Goal: Transaction & Acquisition: Purchase product/service

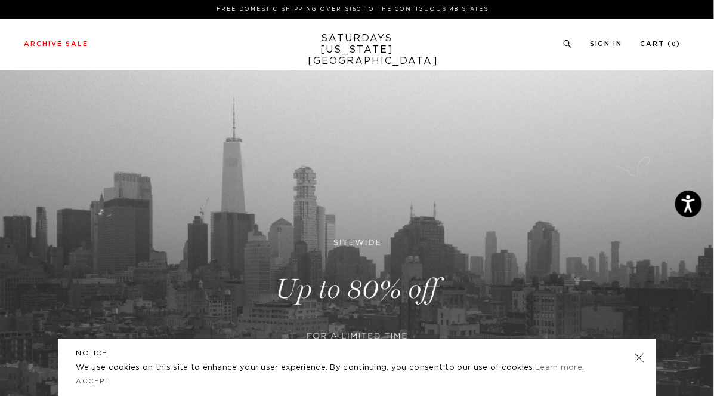
click at [638, 358] on link at bounding box center [639, 357] width 17 height 17
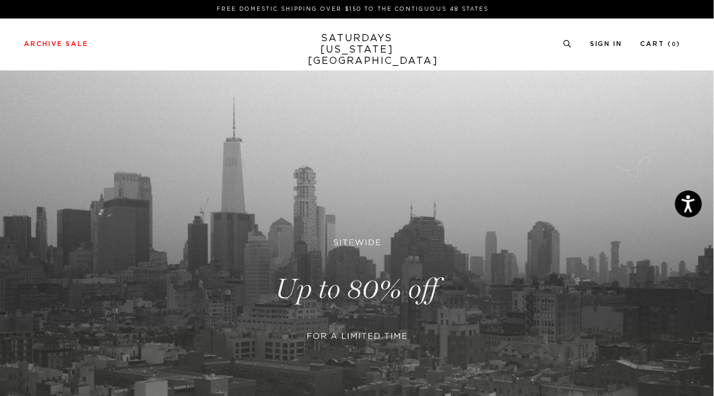
click at [389, 275] on link at bounding box center [357, 288] width 714 height 437
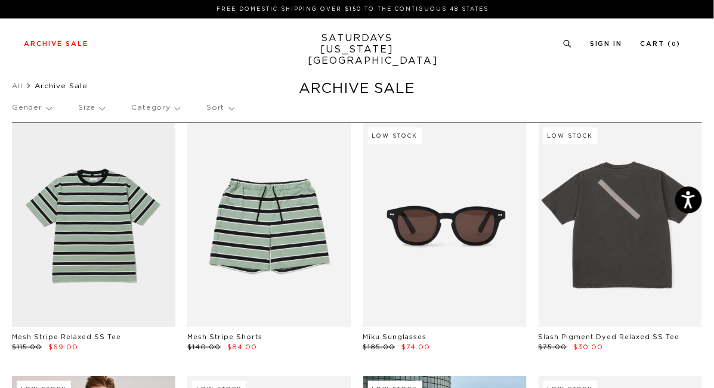
click at [98, 109] on p "Size" at bounding box center [91, 107] width 26 height 27
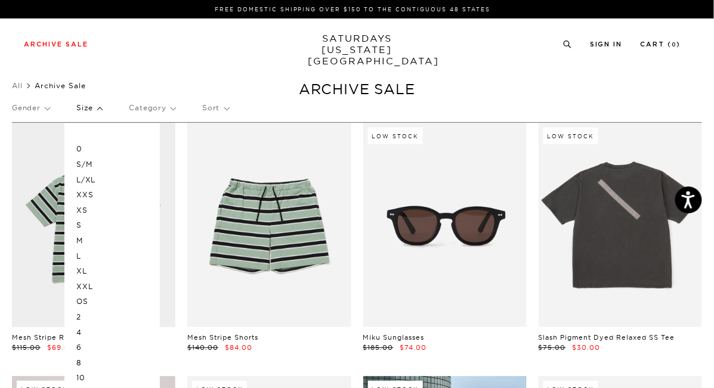
click at [81, 241] on p "M" at bounding box center [112, 241] width 72 height 16
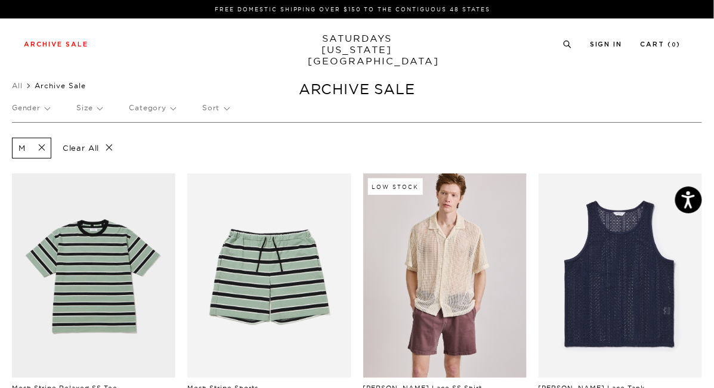
click at [153, 110] on p "Category" at bounding box center [152, 107] width 47 height 27
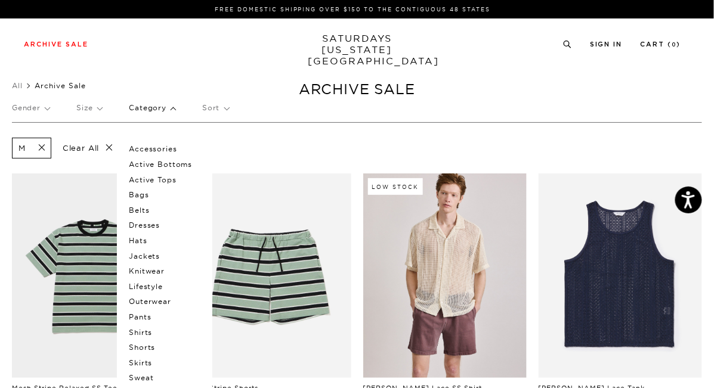
click at [44, 108] on p "Gender" at bounding box center [31, 107] width 38 height 27
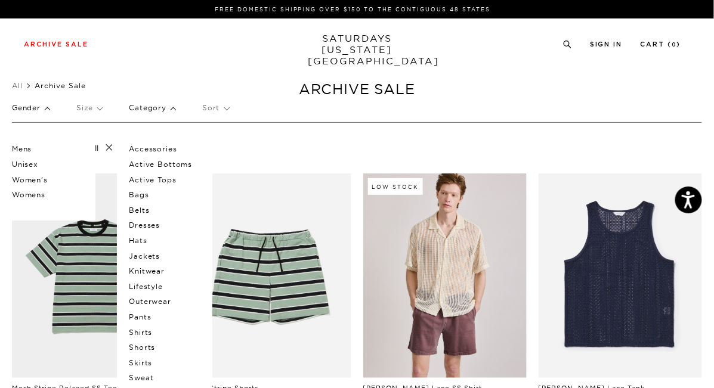
click at [26, 146] on p "Mens" at bounding box center [48, 149] width 72 height 16
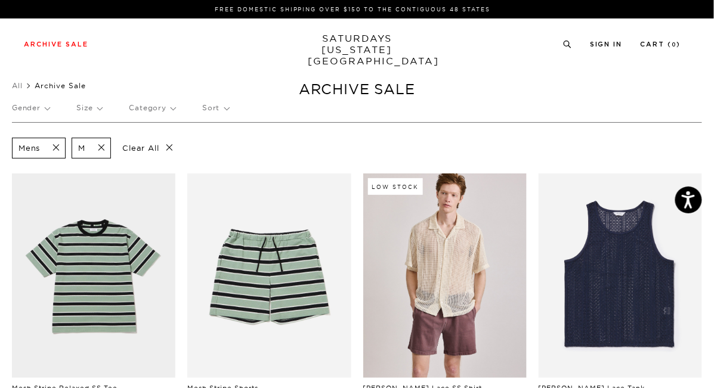
click at [171, 106] on p "Category" at bounding box center [152, 107] width 47 height 27
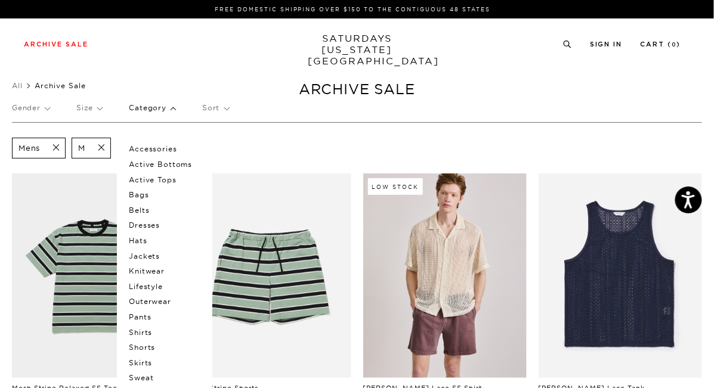
click at [243, 90] on ul "All Archive Sale" at bounding box center [357, 86] width 690 height 12
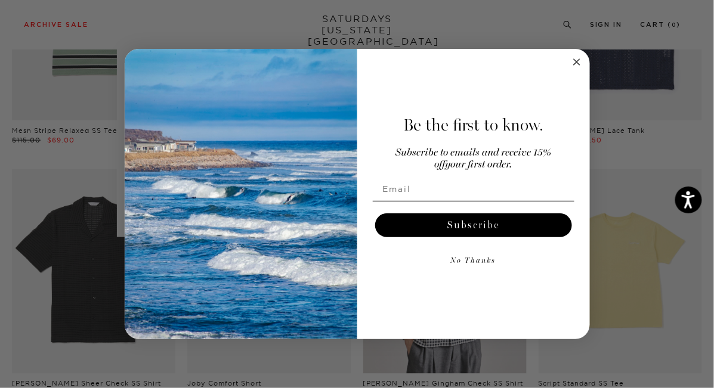
scroll to position [353, 0]
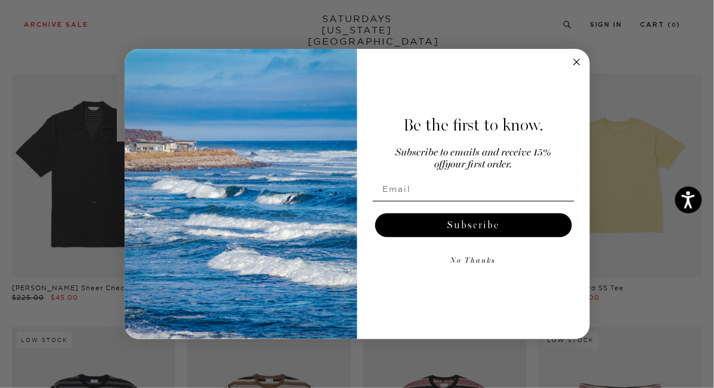
click at [576, 61] on icon "Close dialog" at bounding box center [577, 62] width 6 height 6
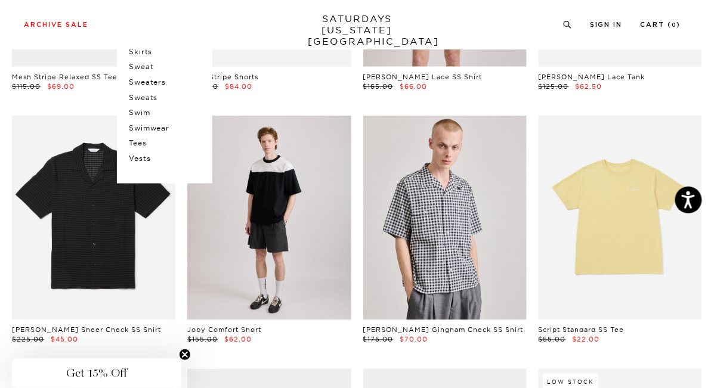
scroll to position [0, 0]
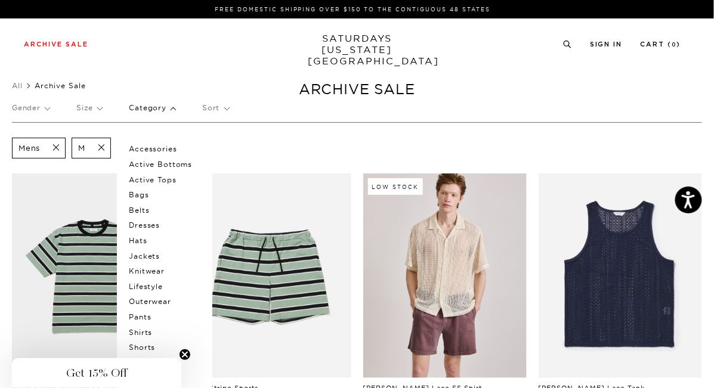
click at [224, 110] on p "Sort" at bounding box center [215, 107] width 26 height 27
click at [246, 182] on p "Price (Lowest-highest)" at bounding box center [247, 180] width 91 height 16
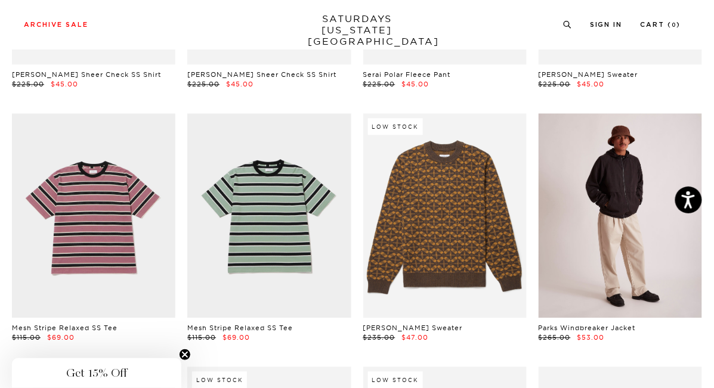
scroll to position [1847, 2]
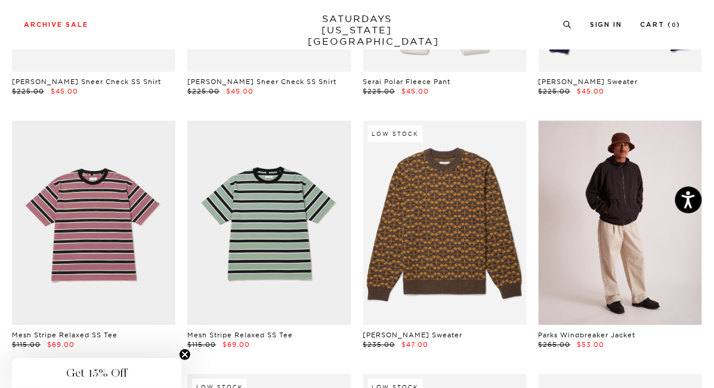
click at [592, 187] on link at bounding box center [620, 223] width 163 height 205
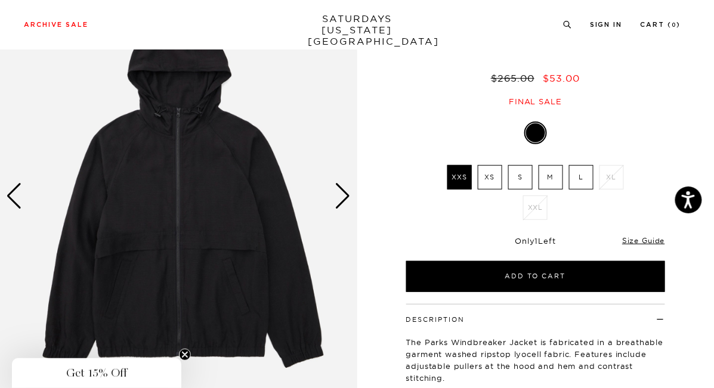
scroll to position [104, 0]
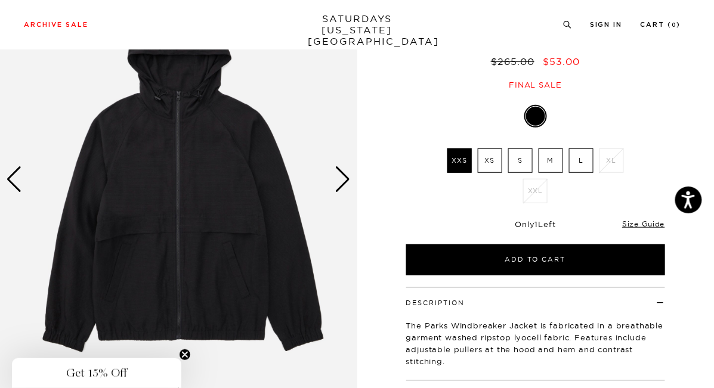
click at [353, 176] on img at bounding box center [178, 179] width 357 height 446
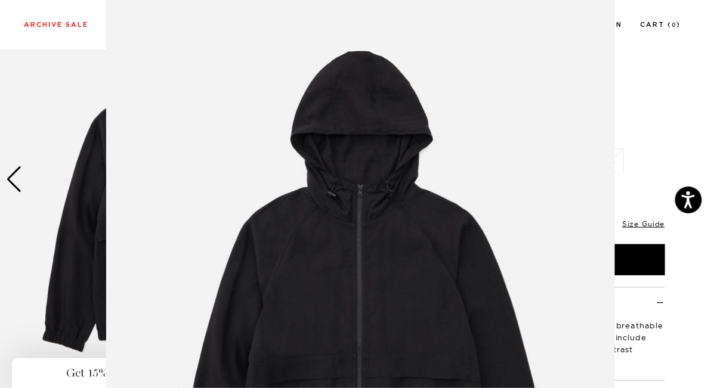
scroll to position [108, 0]
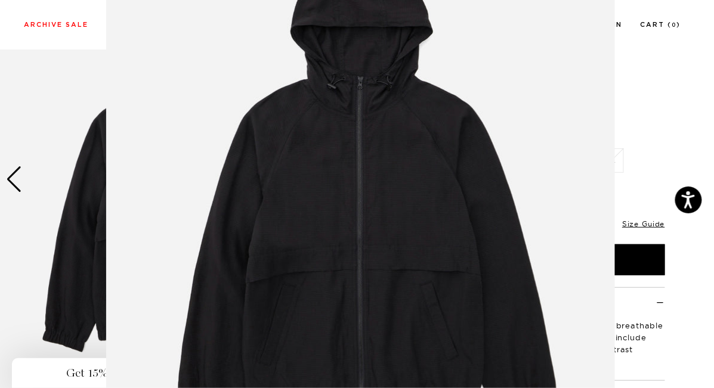
click at [353, 176] on img at bounding box center [360, 197] width 509 height 611
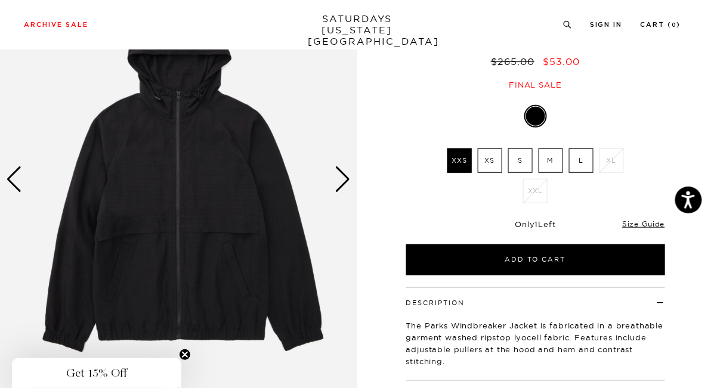
click at [353, 176] on img at bounding box center [178, 179] width 357 height 446
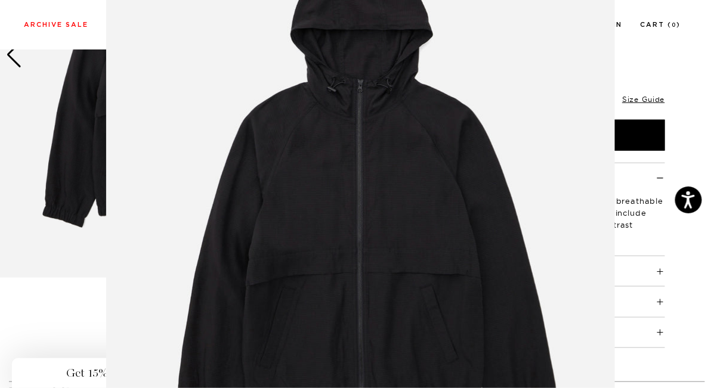
scroll to position [227, 2]
click at [325, 193] on img at bounding box center [360, 200] width 509 height 611
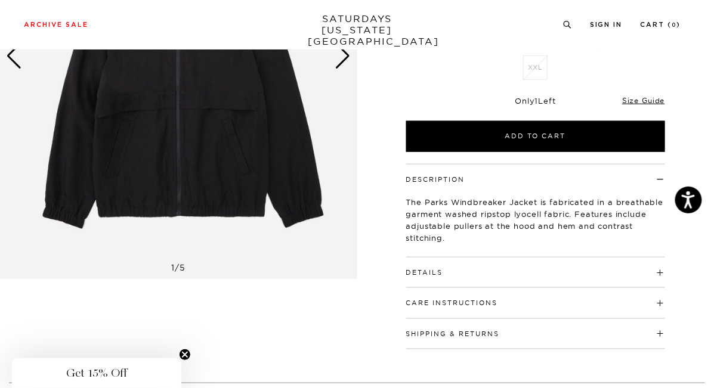
click at [353, 65] on img at bounding box center [178, 56] width 357 height 446
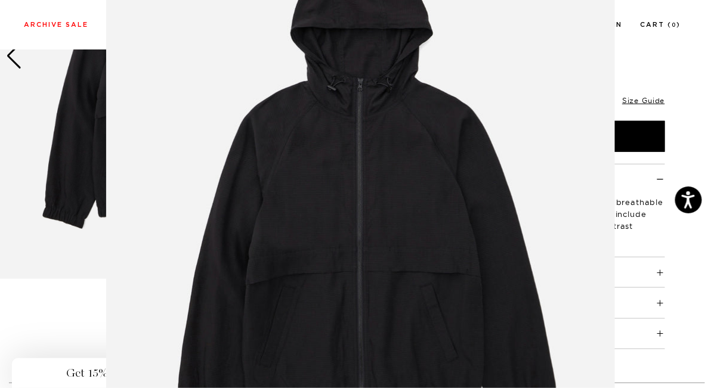
scroll to position [107, 0]
click at [374, 200] on img at bounding box center [360, 198] width 509 height 611
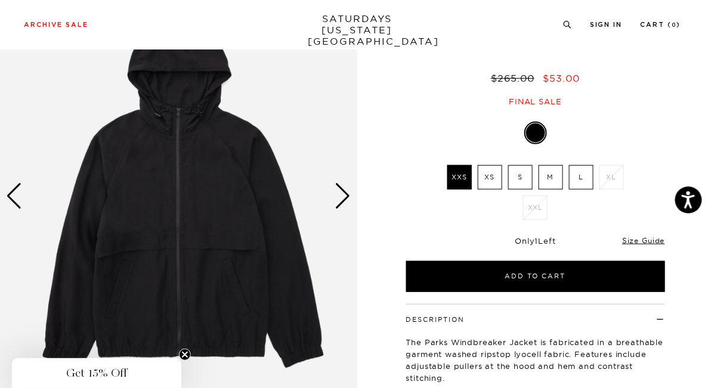
scroll to position [86, 2]
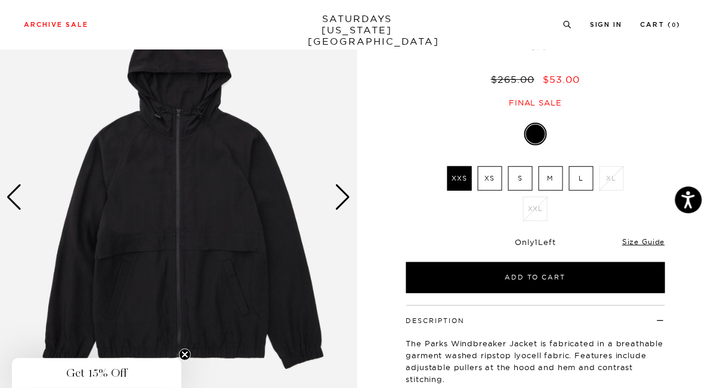
click at [341, 203] on div "Next slide" at bounding box center [343, 197] width 16 height 26
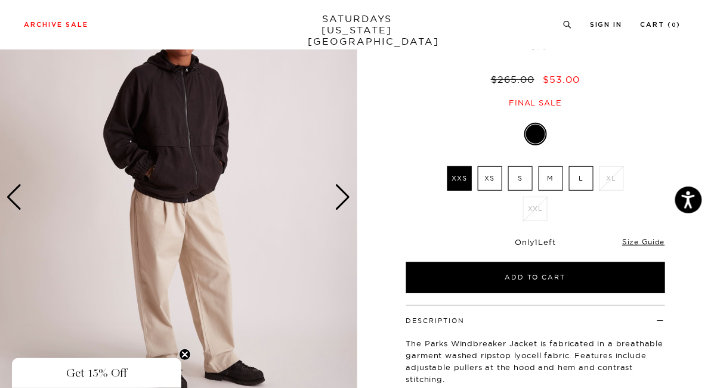
click at [341, 204] on div "Next slide" at bounding box center [343, 197] width 16 height 26
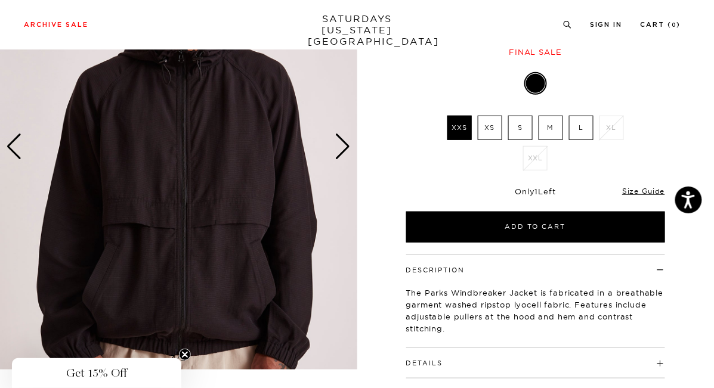
scroll to position [136, 0]
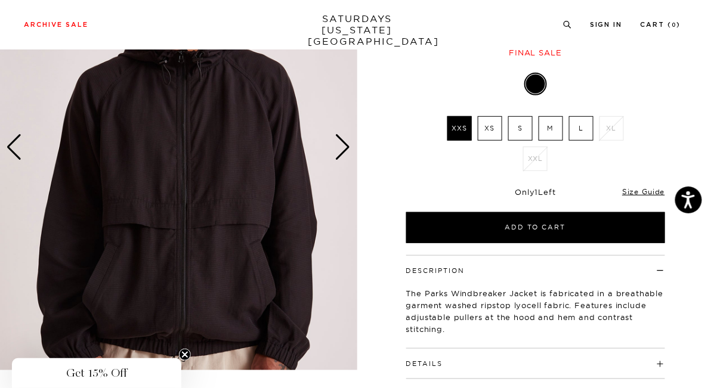
click at [343, 149] on div "Next slide" at bounding box center [343, 147] width 16 height 26
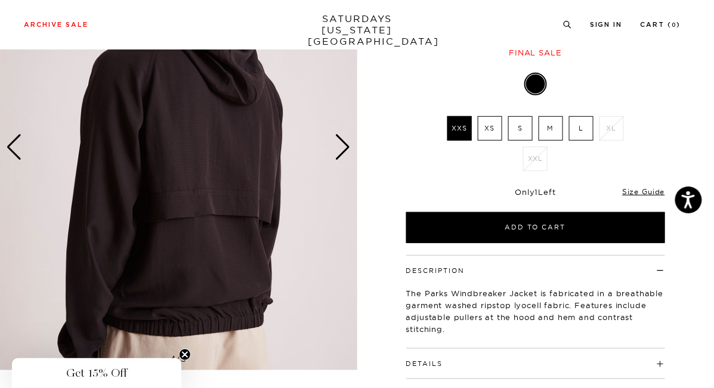
click at [343, 149] on div "Next slide" at bounding box center [343, 147] width 16 height 26
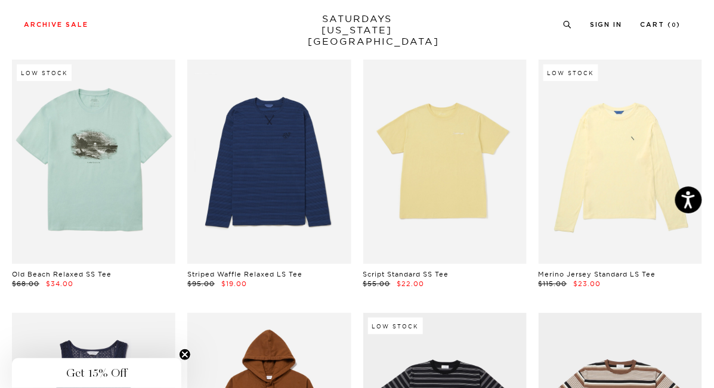
scroll to position [0, 4]
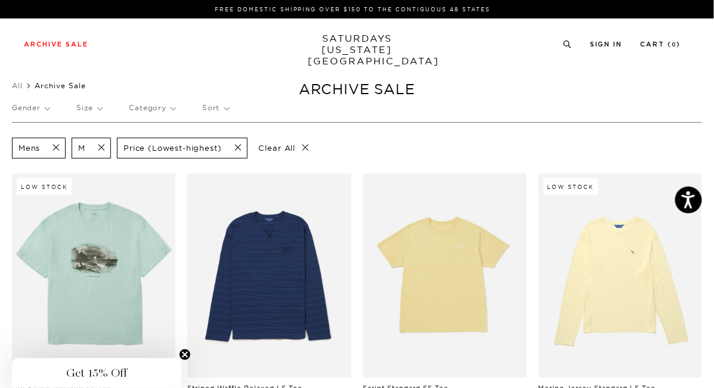
click at [97, 146] on span at bounding box center [97, 148] width 25 height 11
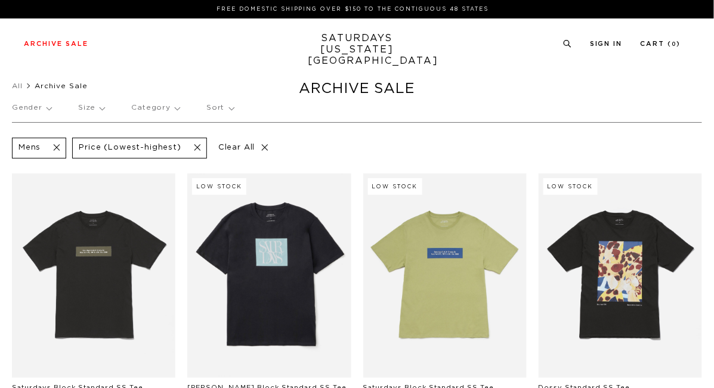
click at [92, 106] on p "Size" at bounding box center [91, 107] width 26 height 27
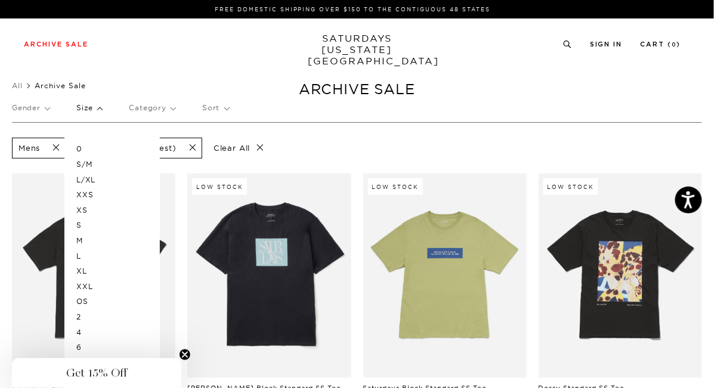
click at [92, 106] on p "Size" at bounding box center [89, 107] width 26 height 27
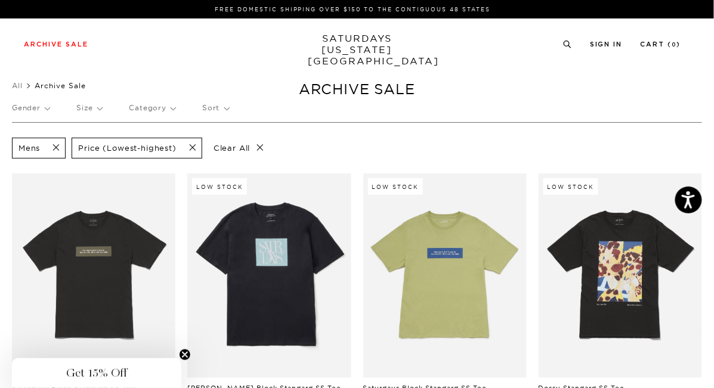
click at [92, 106] on p "Size" at bounding box center [89, 107] width 26 height 27
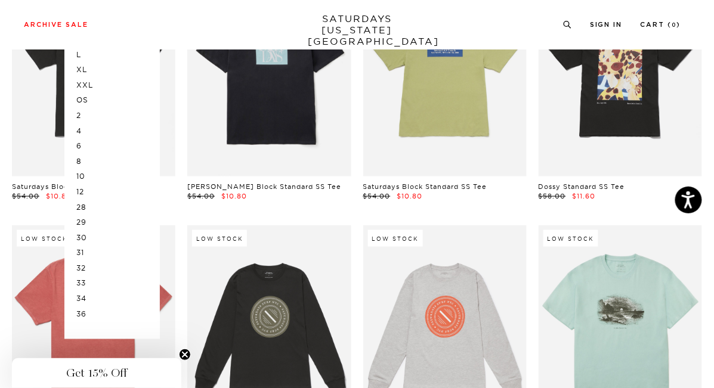
scroll to position [210, 0]
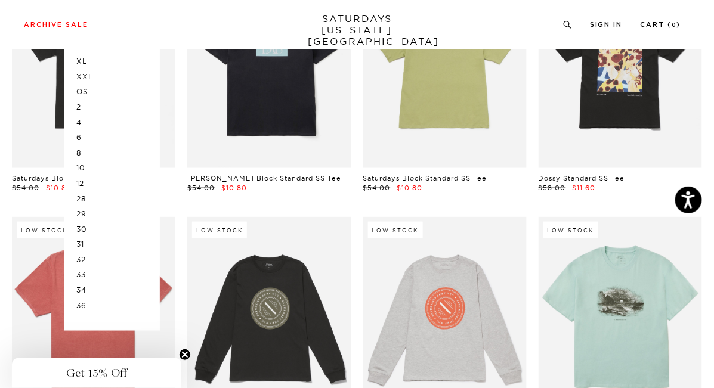
click at [89, 259] on p "32" at bounding box center [112, 260] width 72 height 16
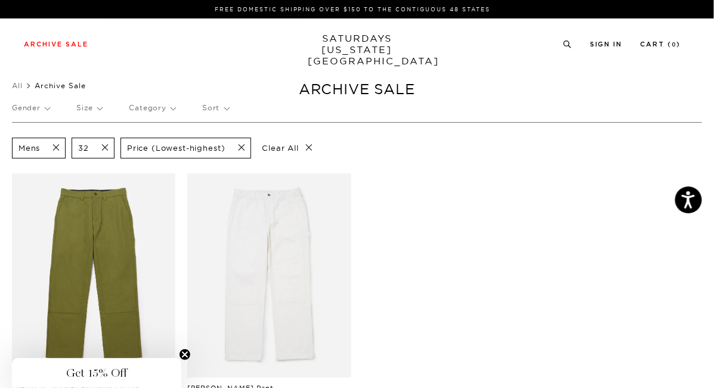
click at [41, 107] on p "Gender" at bounding box center [31, 107] width 38 height 27
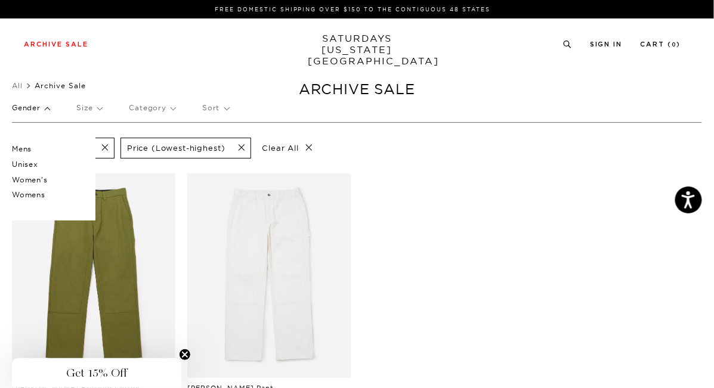
click at [32, 184] on p "Women's" at bounding box center [48, 180] width 72 height 16
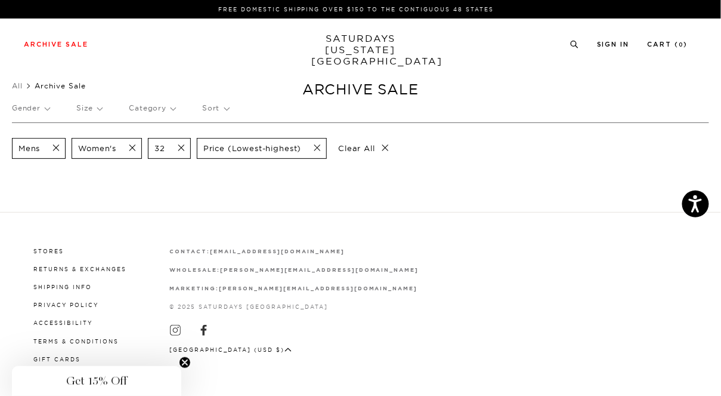
click at [184, 148] on span at bounding box center [177, 148] width 25 height 11
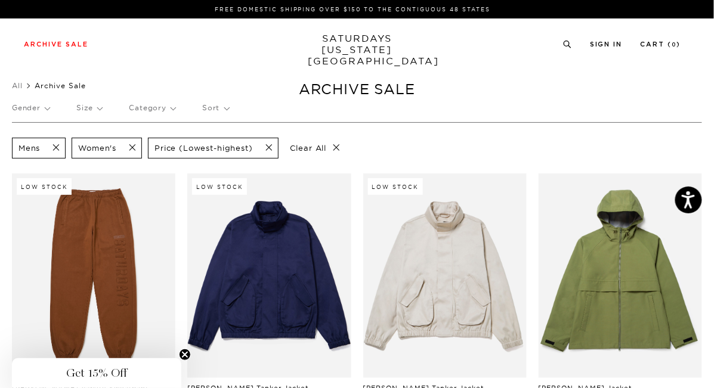
click at [57, 147] on span at bounding box center [52, 148] width 25 height 11
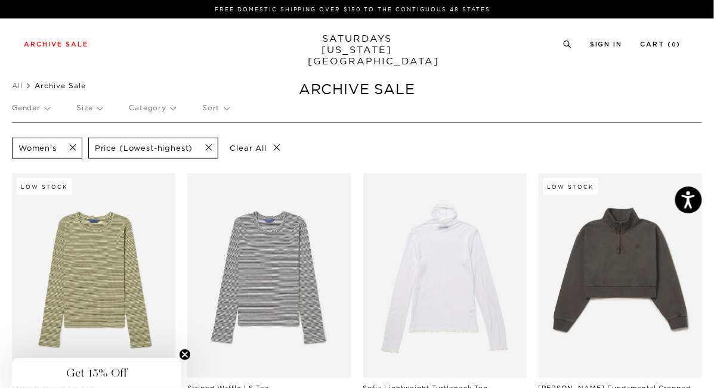
click at [93, 109] on p "Size" at bounding box center [89, 107] width 26 height 27
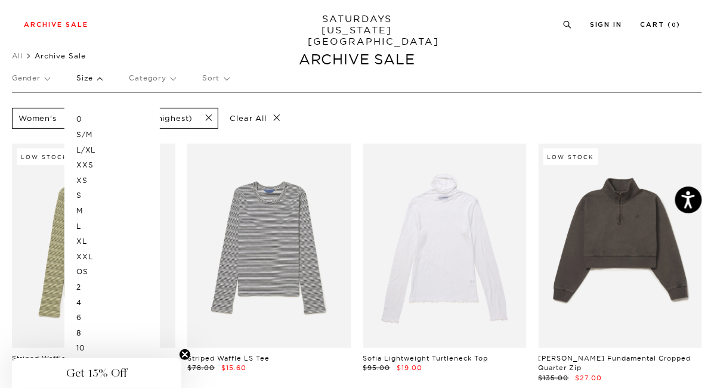
scroll to position [26, 0]
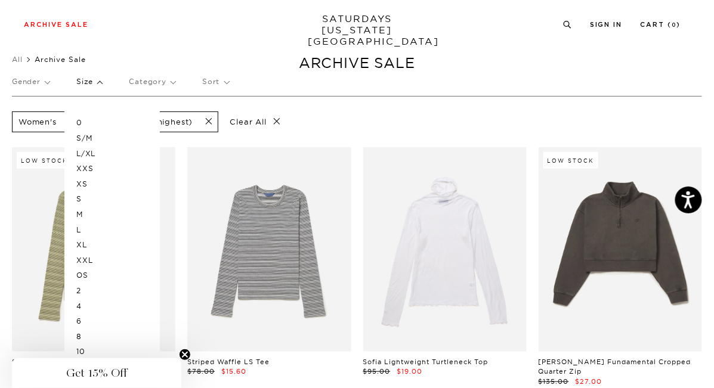
click at [81, 216] on p "M" at bounding box center [112, 215] width 72 height 16
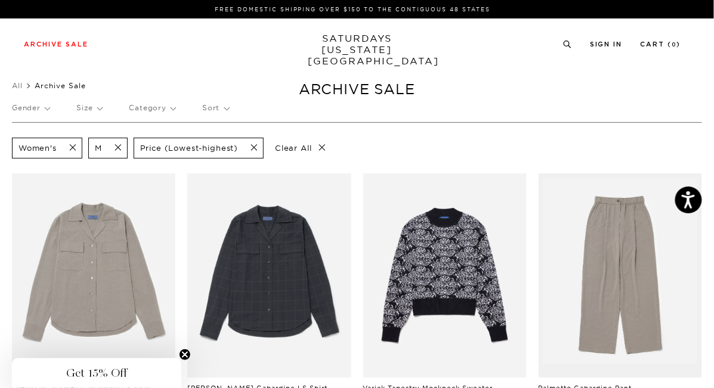
click at [100, 149] on p "M" at bounding box center [98, 148] width 7 height 10
click at [116, 149] on span at bounding box center [114, 148] width 25 height 11
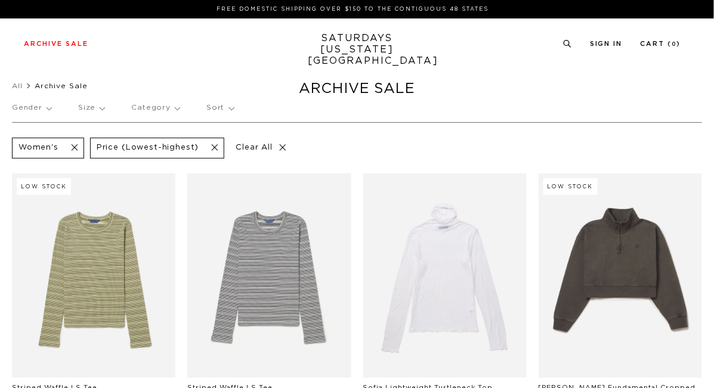
click at [101, 107] on p "Size" at bounding box center [91, 107] width 26 height 27
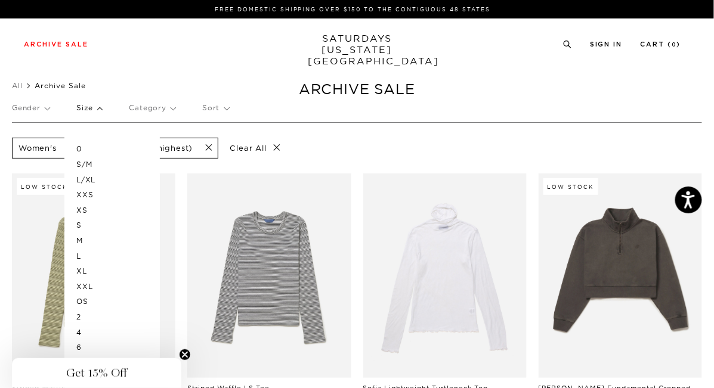
click at [77, 252] on p "L" at bounding box center [112, 257] width 72 height 16
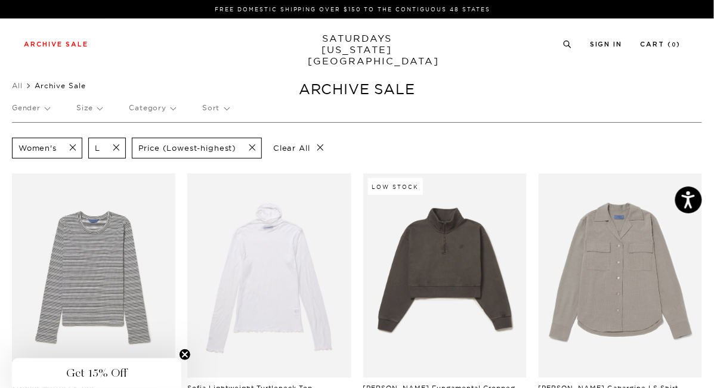
click at [320, 150] on p "Clear All" at bounding box center [298, 148] width 61 height 21
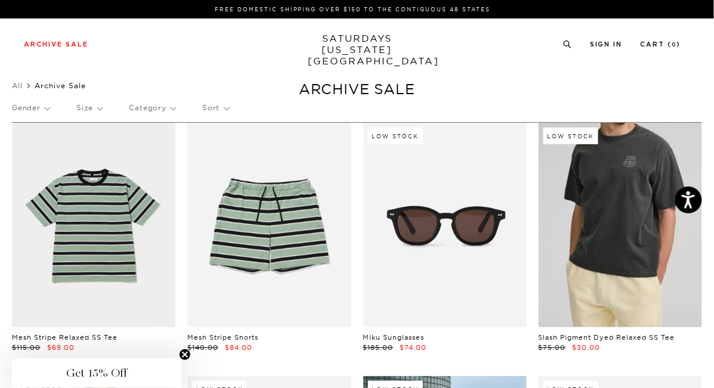
click at [614, 211] on link at bounding box center [620, 225] width 163 height 205
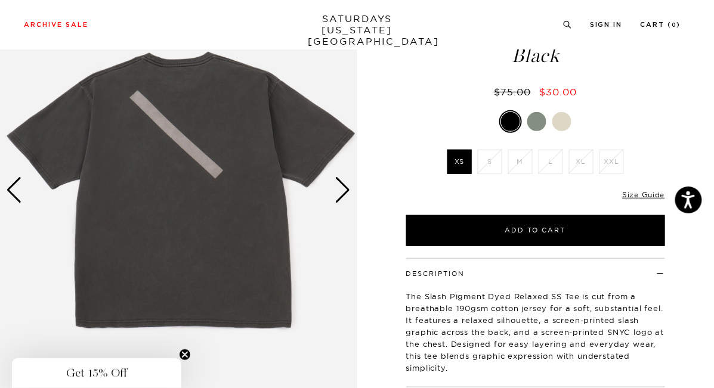
scroll to position [86, 0]
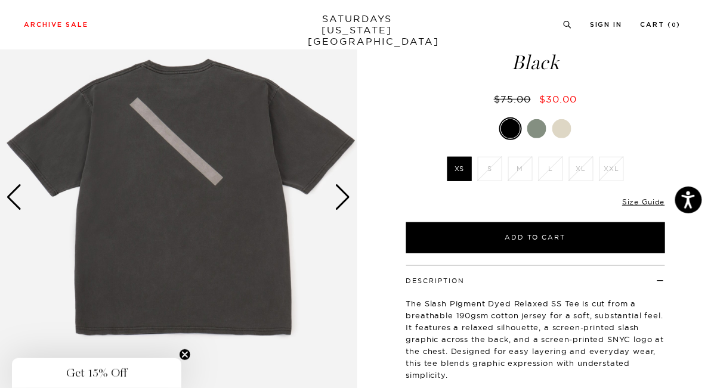
click at [342, 203] on div "Next slide" at bounding box center [343, 197] width 16 height 26
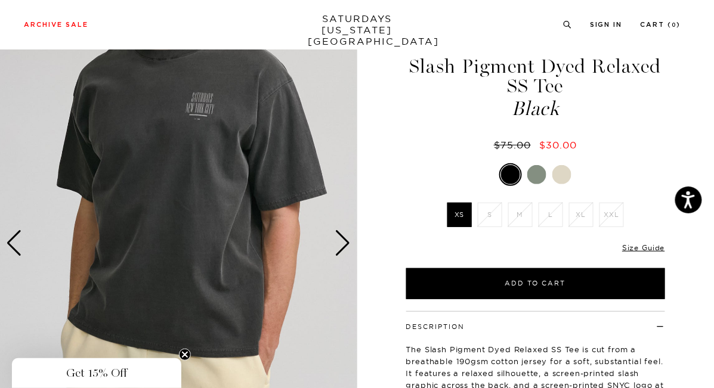
scroll to position [41, 0]
